Goal: Check status: Check status

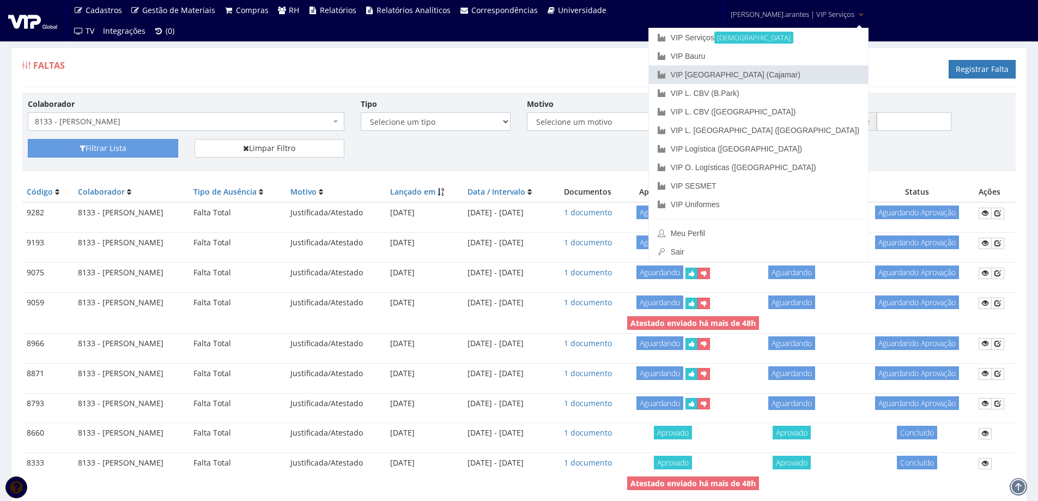
click at [757, 76] on link "VIP [GEOGRAPHIC_DATA] (Cajamar)" at bounding box center [758, 74] width 219 height 19
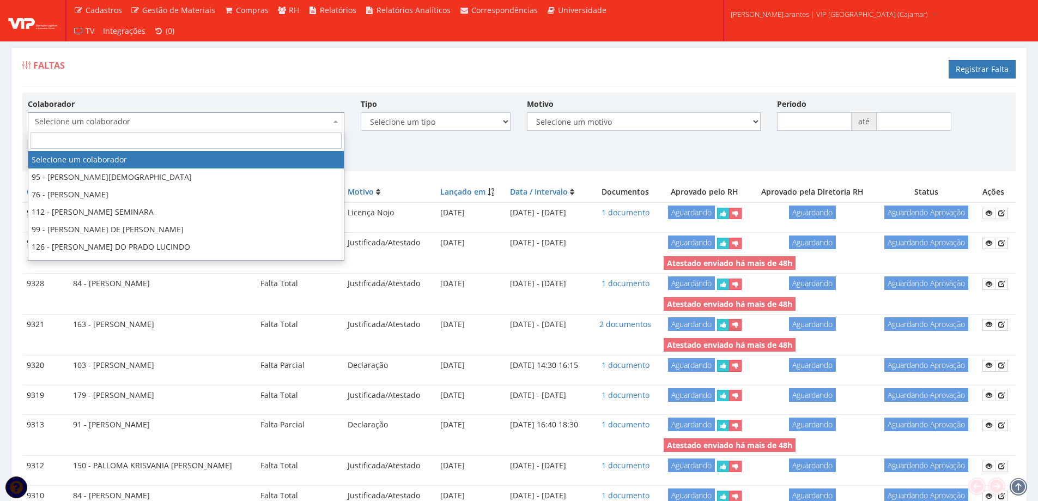
click at [236, 115] on span "Selecione um colaborador" at bounding box center [186, 121] width 316 height 19
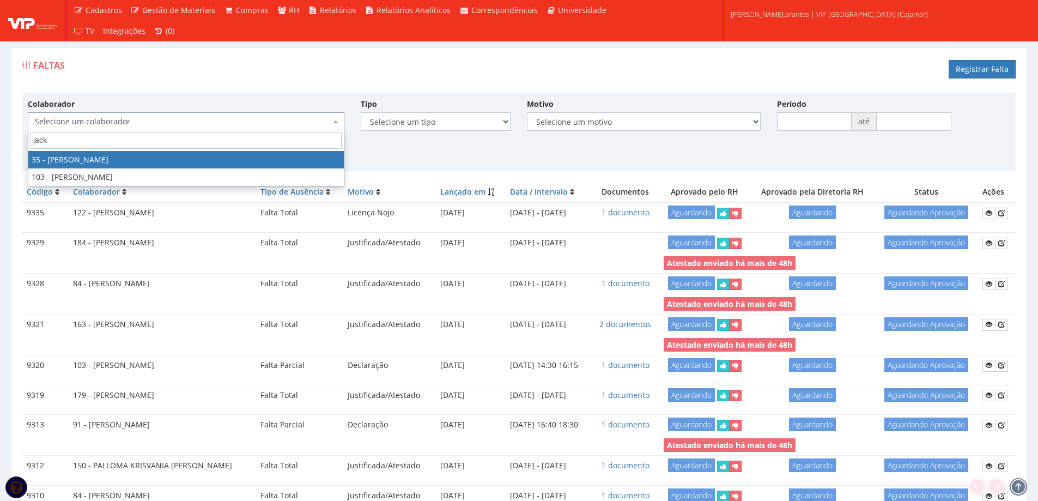
type input "jacks"
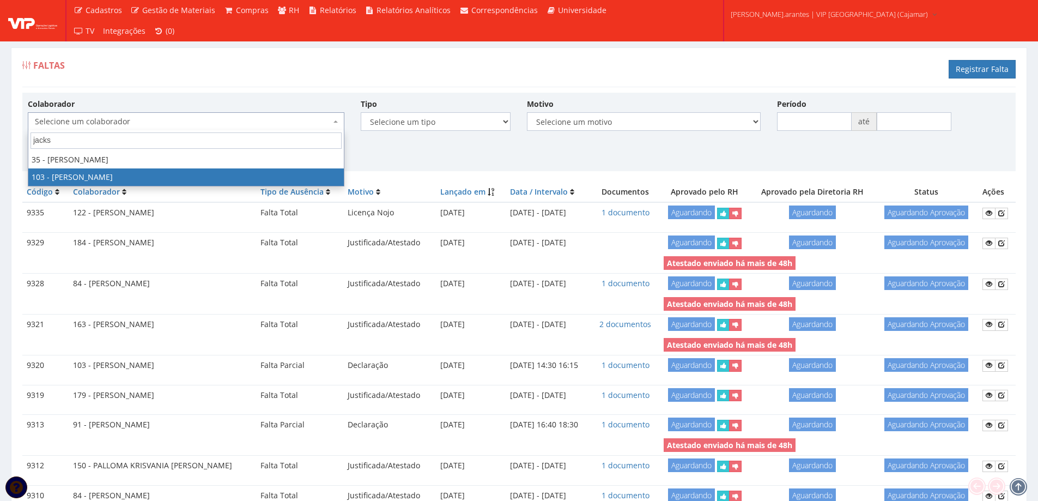
select select "3634"
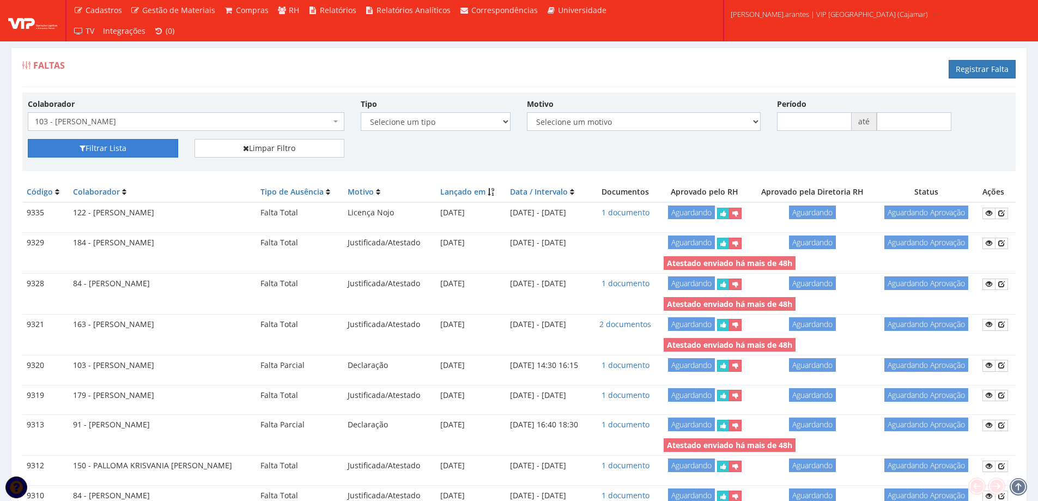
click at [107, 157] on button "Filtrar Lista" at bounding box center [103, 148] width 150 height 19
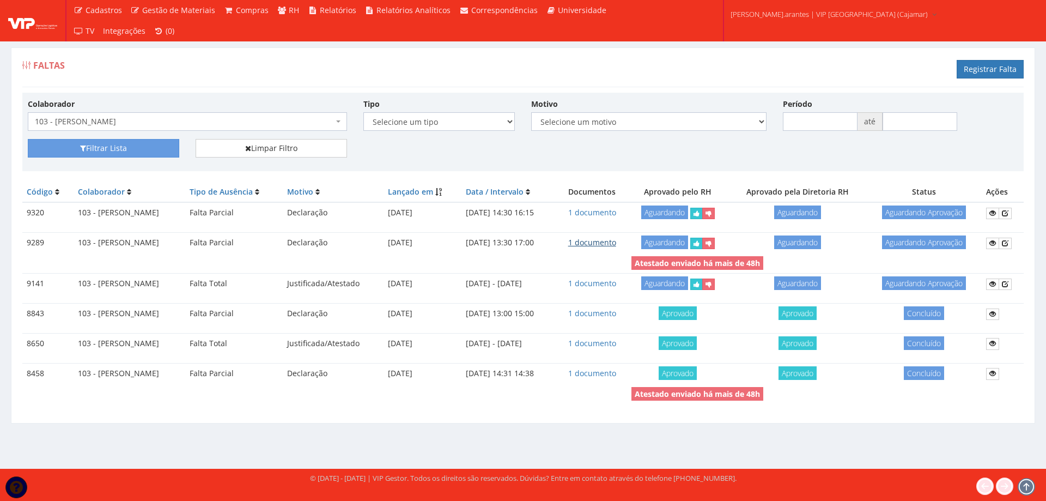
click at [616, 244] on link "1 documento" at bounding box center [592, 242] width 48 height 10
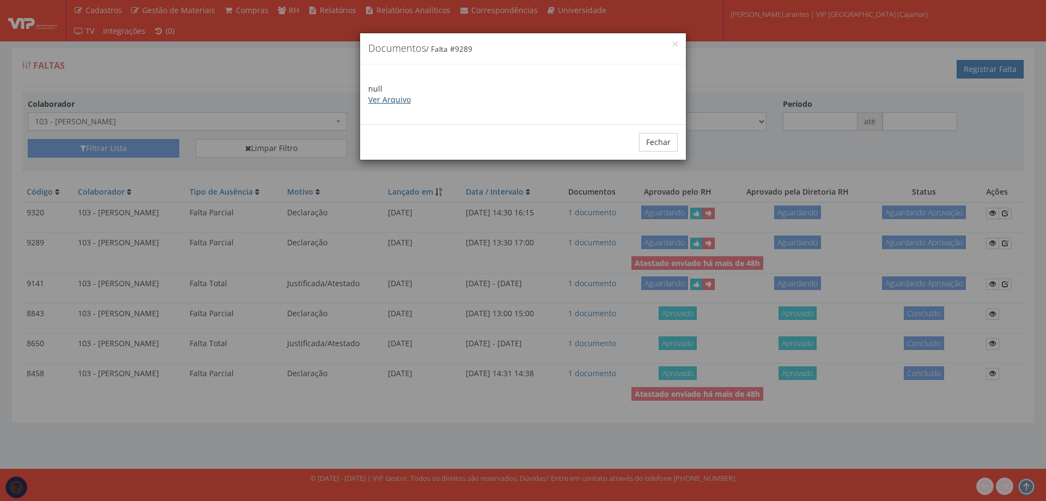
click at [388, 99] on link "Ver Arquivo" at bounding box center [389, 99] width 42 height 10
click at [652, 140] on button "Fechar" at bounding box center [658, 142] width 39 height 19
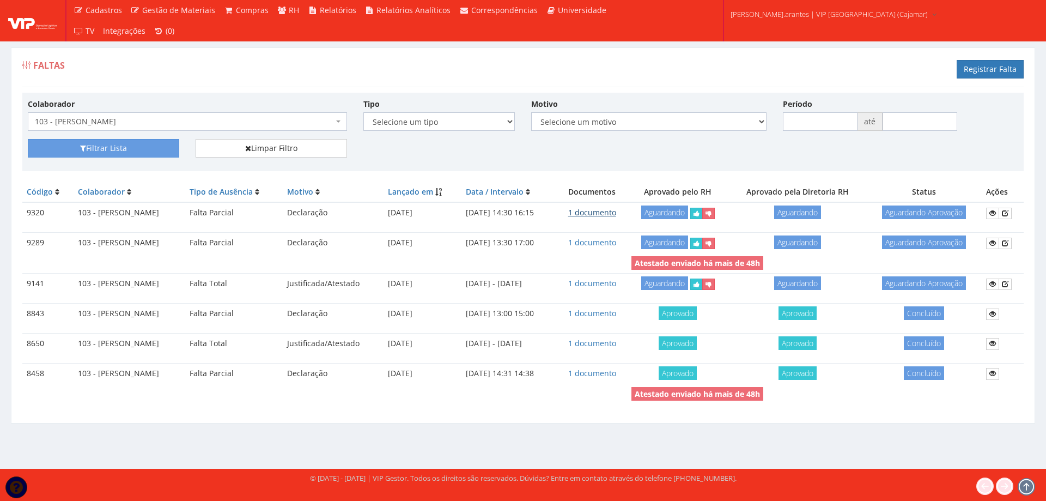
click at [604, 214] on link "1 documento" at bounding box center [592, 212] width 48 height 10
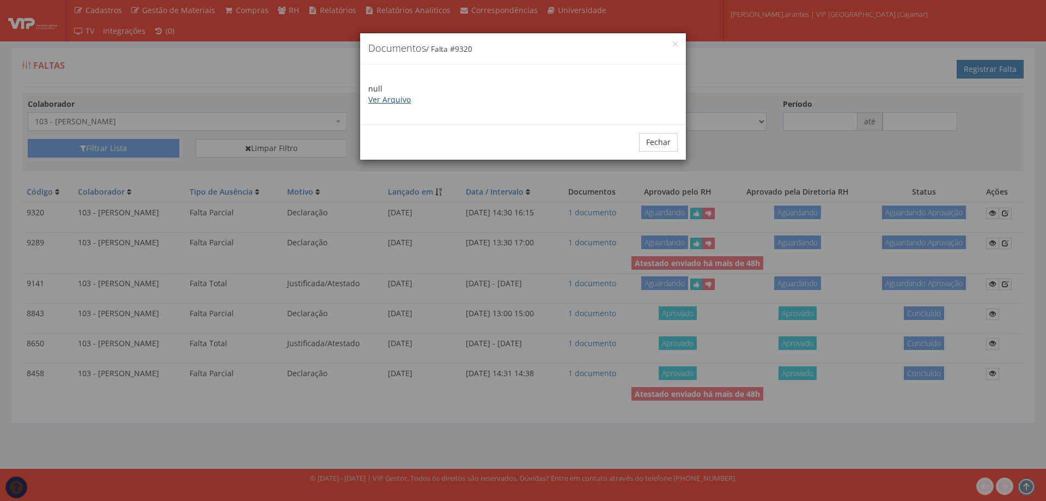
click at [389, 99] on link "Ver Arquivo" at bounding box center [389, 99] width 42 height 10
click at [655, 141] on button "Fechar" at bounding box center [658, 142] width 39 height 19
